Goal: Information Seeking & Learning: Learn about a topic

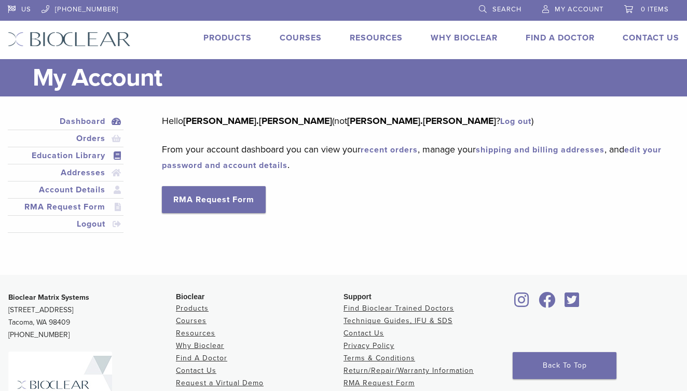
click at [84, 159] on link "Education Library" at bounding box center [66, 155] width 112 height 12
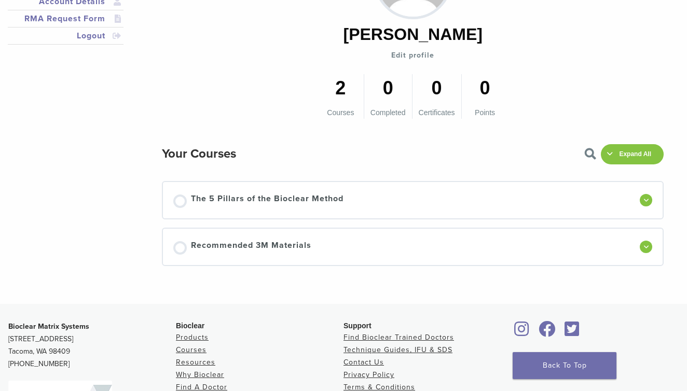
scroll to position [189, 0]
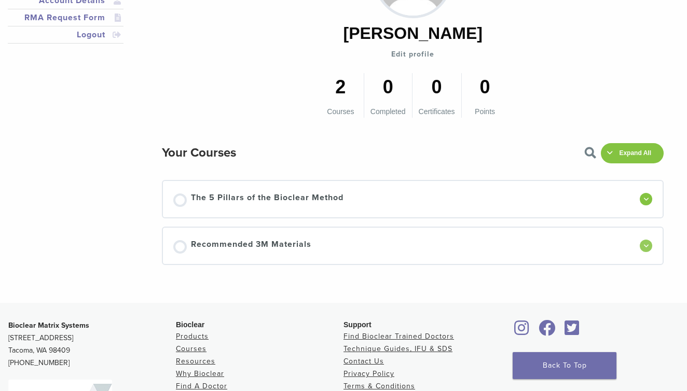
click at [648, 245] on div at bounding box center [646, 246] width 12 height 12
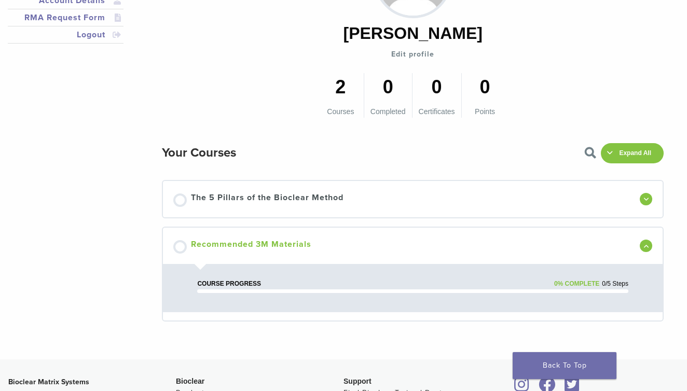
click at [219, 244] on span "Recommended 3M Materials" at bounding box center [251, 246] width 120 height 16
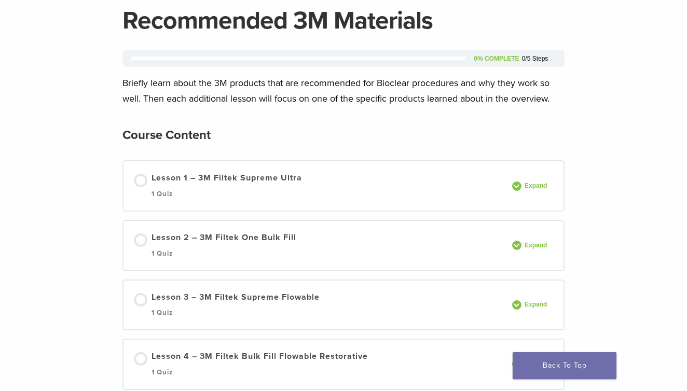
scroll to position [87, 0]
click at [528, 186] on span "Expand" at bounding box center [537, 186] width 32 height 8
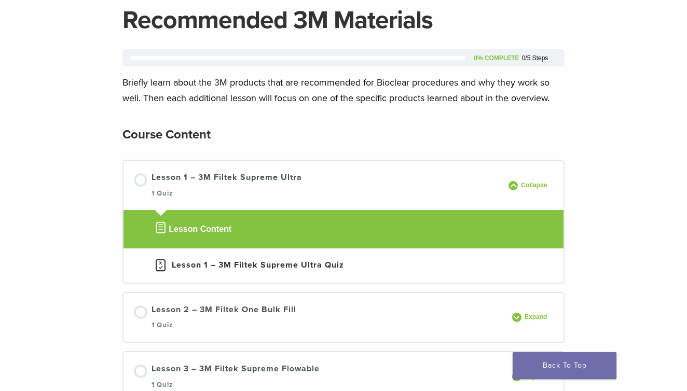
click at [198, 226] on span "Lesson Content" at bounding box center [200, 229] width 63 height 12
click at [202, 234] on span "Lesson Content" at bounding box center [200, 229] width 63 height 12
click at [176, 230] on span "Lesson Content" at bounding box center [200, 229] width 63 height 12
click at [204, 263] on div "Lesson 1 – 3M Filtek Supreme Ultra Quiz" at bounding box center [258, 265] width 172 height 12
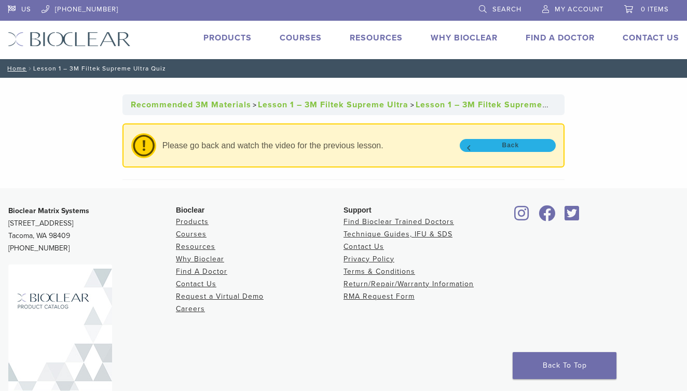
click at [491, 147] on link "Back" at bounding box center [508, 145] width 96 height 13
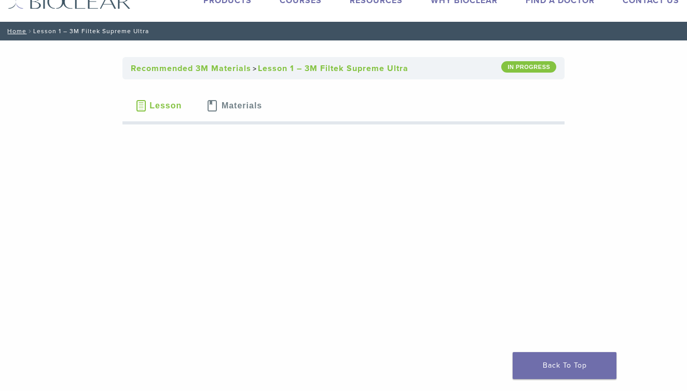
scroll to position [39, 0]
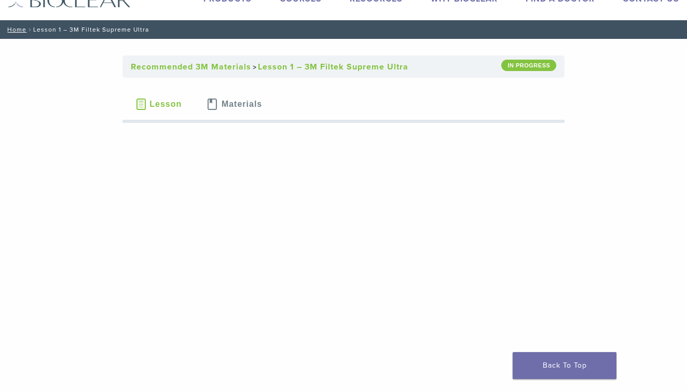
click at [252, 104] on span "Materials" at bounding box center [242, 104] width 40 height 8
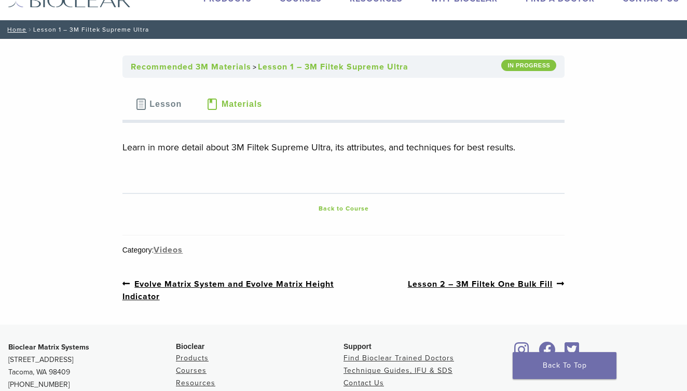
click at [159, 107] on span "Lesson" at bounding box center [165, 104] width 32 height 8
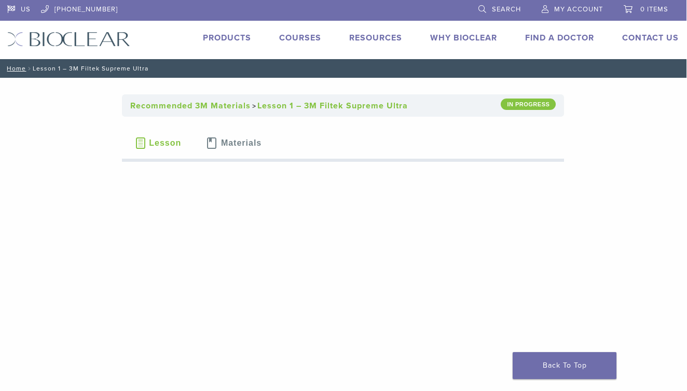
scroll to position [0, 1]
click at [164, 143] on span "Lesson" at bounding box center [165, 143] width 32 height 8
click at [518, 105] on div "In Progress" at bounding box center [528, 104] width 55 height 11
click at [276, 104] on link "Lesson 1 – 3M Filtek Supreme Ultra" at bounding box center [332, 106] width 150 height 10
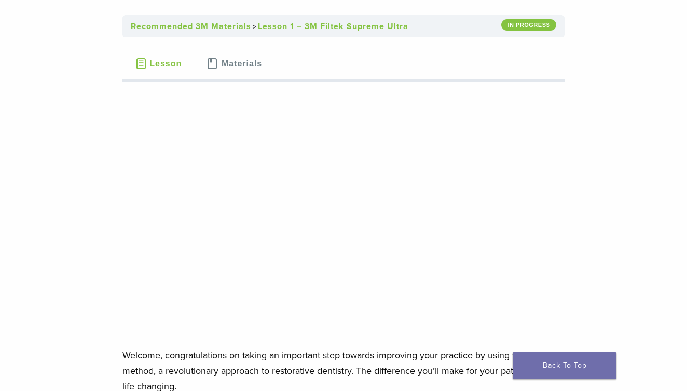
scroll to position [93, 0]
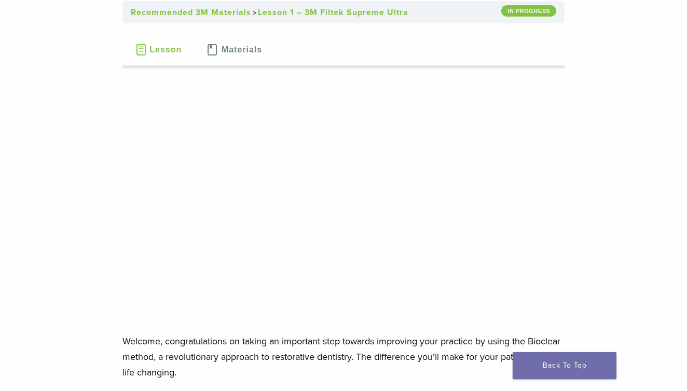
click at [176, 14] on link "Recommended 3M Materials" at bounding box center [191, 12] width 120 height 10
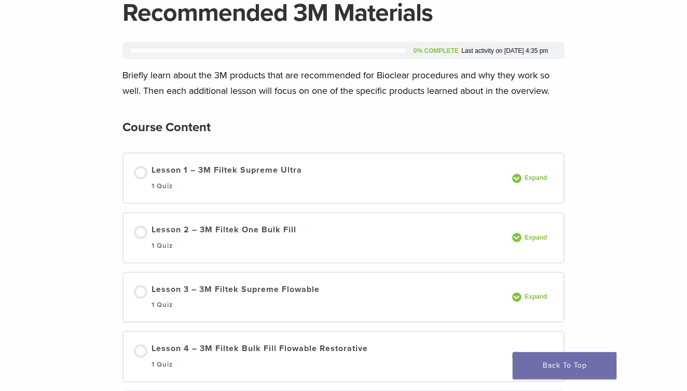
scroll to position [103, 0]
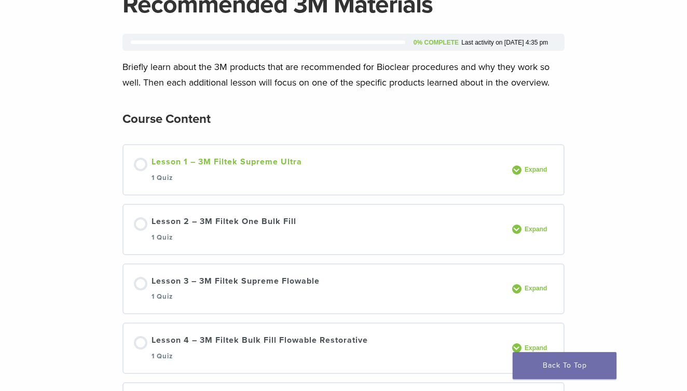
click at [139, 163] on div at bounding box center [140, 164] width 13 height 13
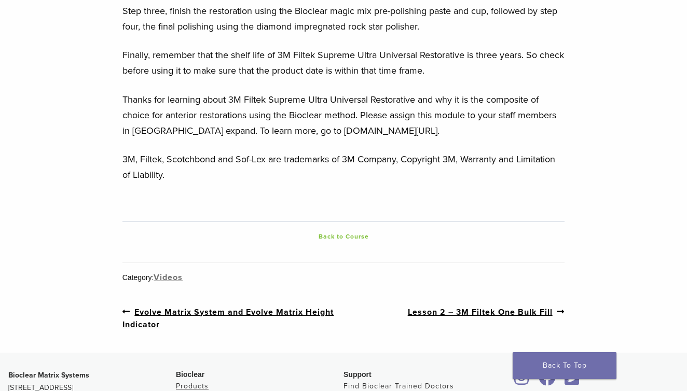
scroll to position [3387, 0]
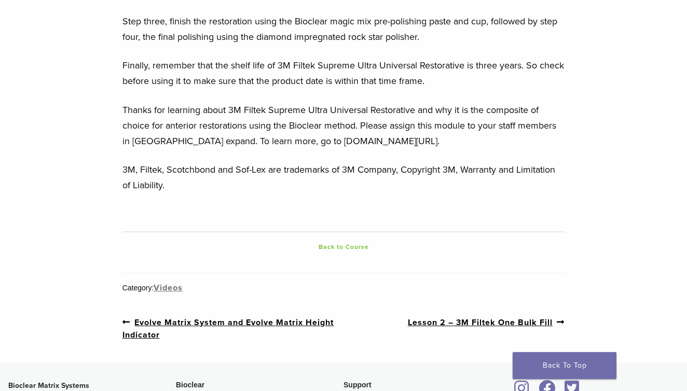
click at [344, 247] on link "Back to Course" at bounding box center [343, 247] width 235 height 12
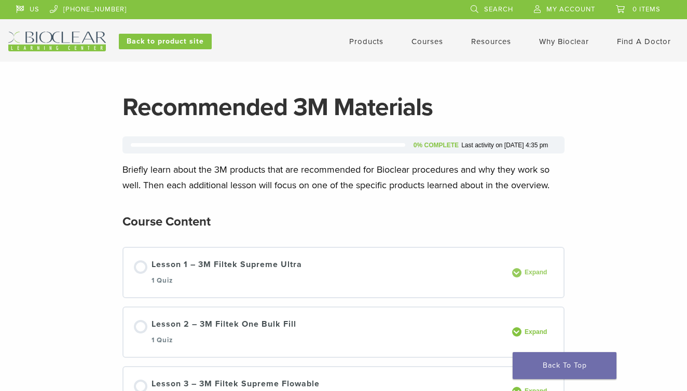
click at [515, 271] on span at bounding box center [516, 272] width 9 height 9
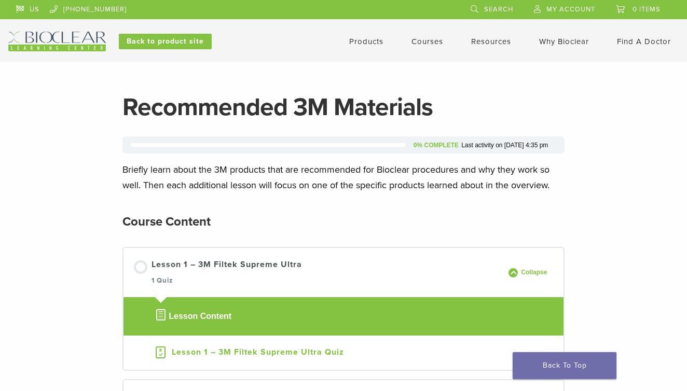
click at [213, 350] on div "Lesson 1 – 3M Filtek Supreme Ultra Quiz" at bounding box center [258, 352] width 172 height 12
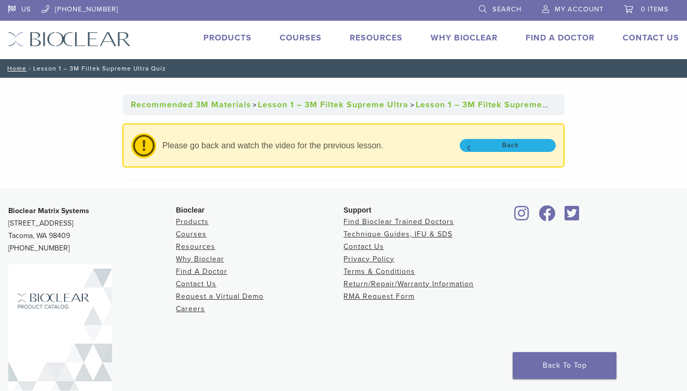
click at [497, 146] on link "Back" at bounding box center [508, 145] width 96 height 13
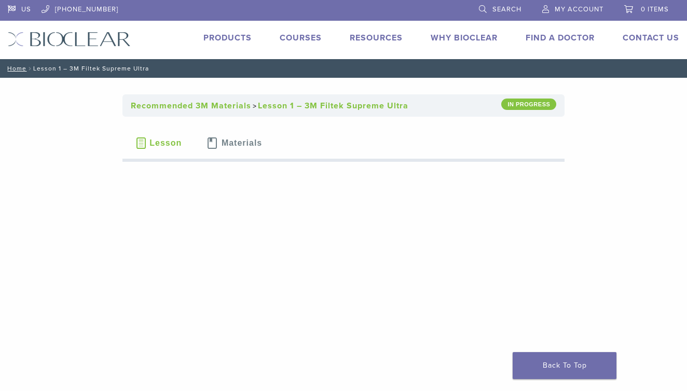
click at [563, 10] on span "My Account" at bounding box center [579, 9] width 49 height 8
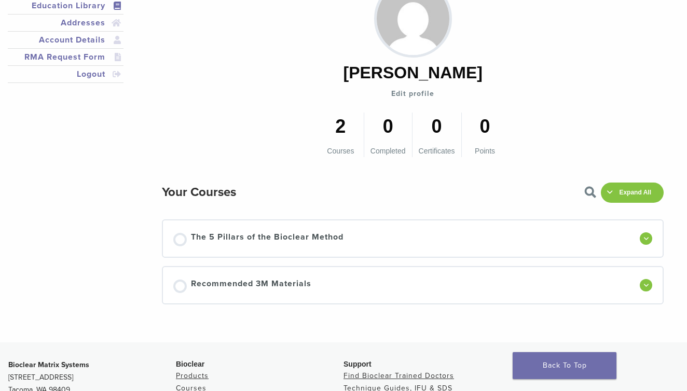
scroll to position [160, 0]
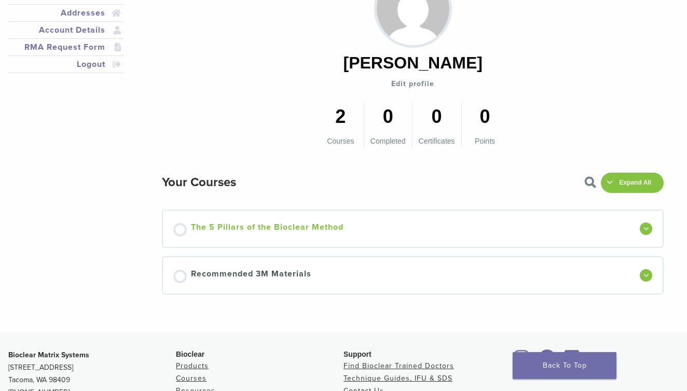
click at [179, 230] on div at bounding box center [179, 229] width 13 height 13
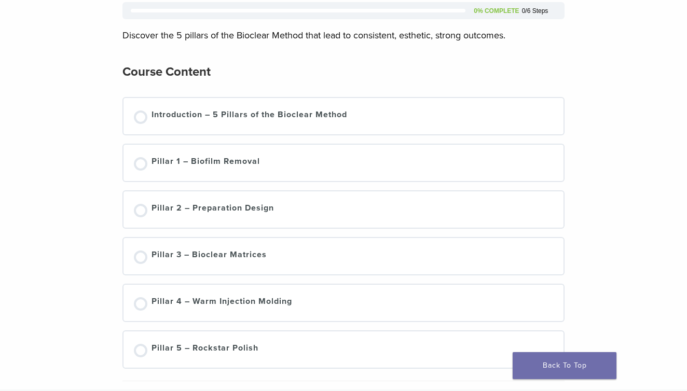
scroll to position [134, 0]
click at [168, 118] on div "Introduction – 5 Pillars of the Bioclear Method" at bounding box center [249, 116] width 196 height 16
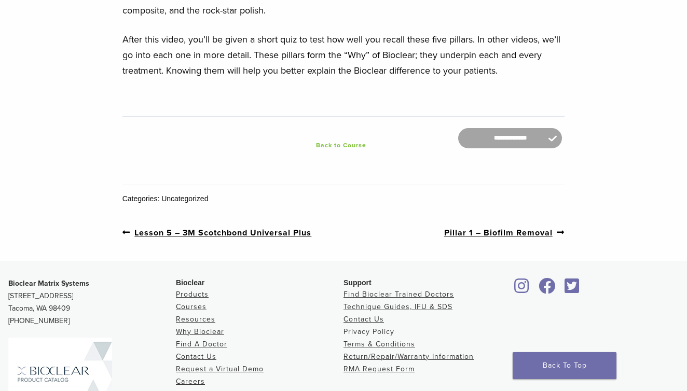
scroll to position [1639, 0]
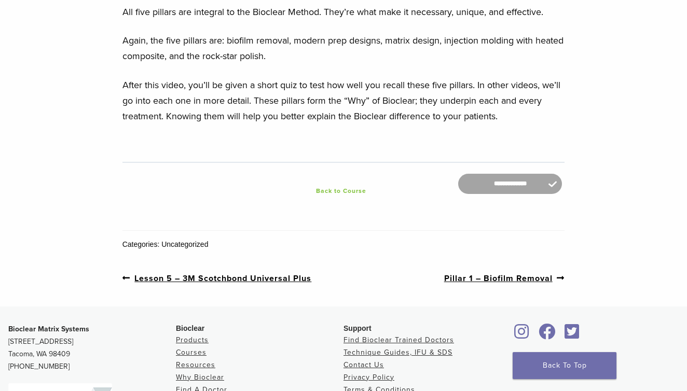
click at [554, 194] on form "**********" at bounding box center [510, 184] width 104 height 20
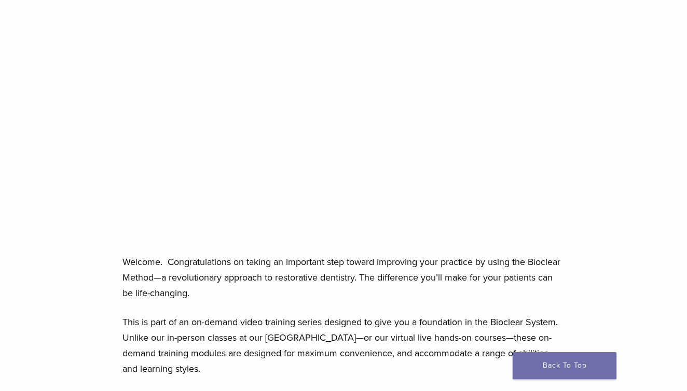
scroll to position [178, 0]
